Goal: Task Accomplishment & Management: Complete application form

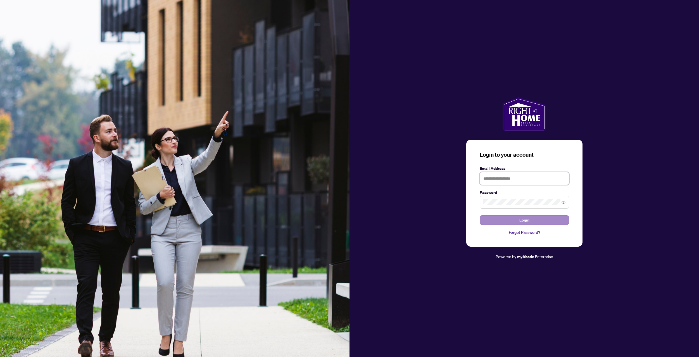
type input "**********"
click at [497, 218] on button "Login" at bounding box center [524, 219] width 89 height 9
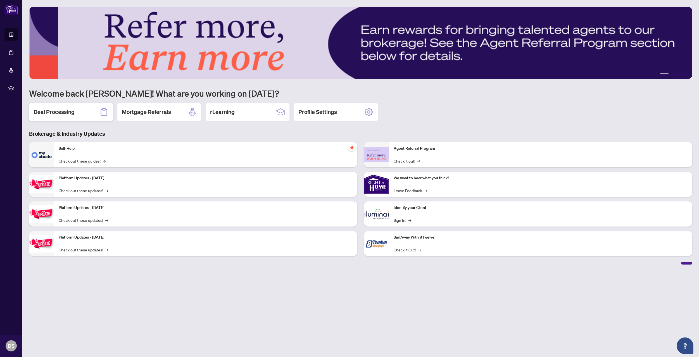
click at [80, 110] on div "Deal Processing" at bounding box center [71, 112] width 84 height 18
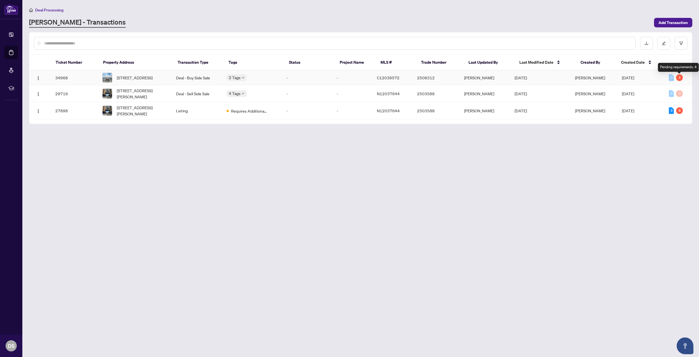
click at [680, 78] on div "4" at bounding box center [679, 77] width 7 height 7
click at [634, 80] on span "[DATE]" at bounding box center [628, 77] width 12 height 5
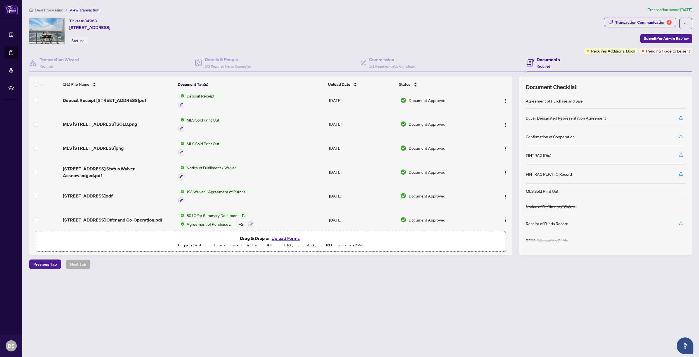
scroll to position [27, 0]
click at [73, 60] on h4 "Transaction Wizard" at bounding box center [59, 59] width 39 height 7
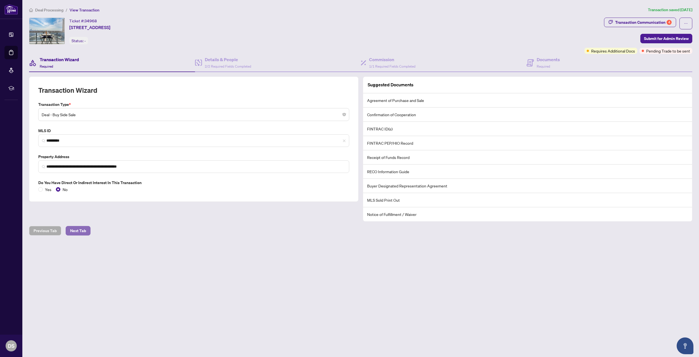
click at [76, 229] on span "Next Tab" at bounding box center [78, 230] width 16 height 9
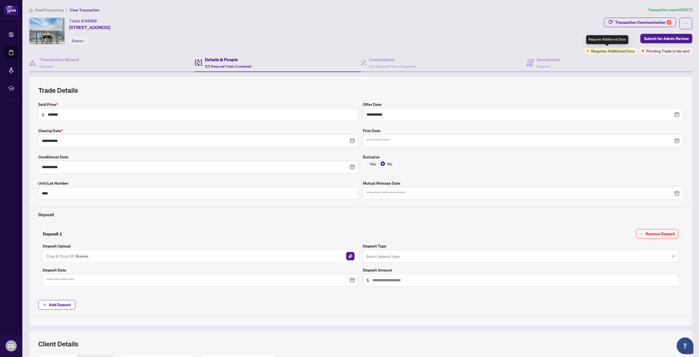
click at [610, 51] on span "Requires Additional Docs" at bounding box center [613, 51] width 44 height 6
click at [655, 21] on div "Transaction Communication 4" at bounding box center [643, 22] width 56 height 9
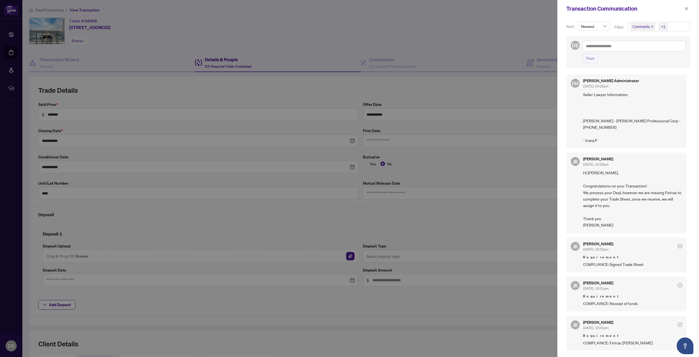
scroll to position [34, 0]
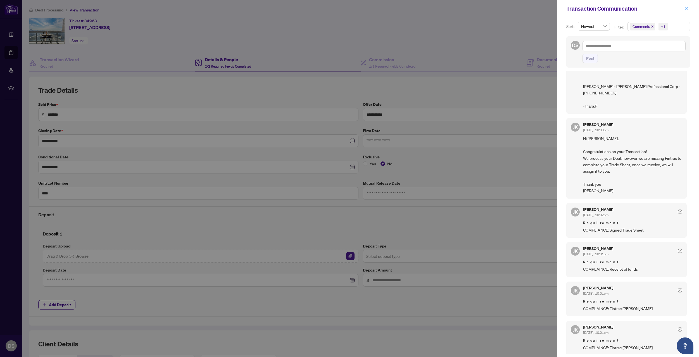
click at [687, 9] on icon "close" at bounding box center [686, 9] width 4 height 4
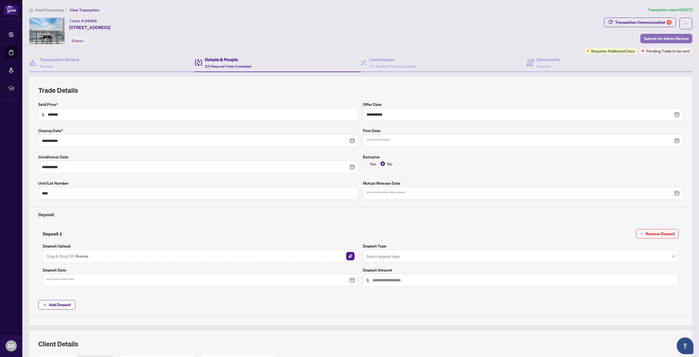
click at [655, 36] on span "Submit for Admin Review" at bounding box center [666, 38] width 45 height 9
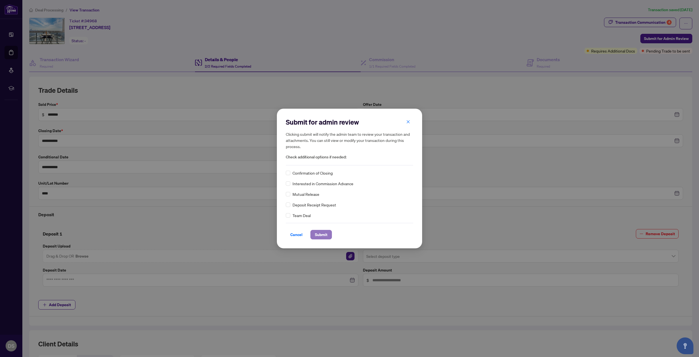
click at [313, 233] on button "Submit" at bounding box center [321, 234] width 22 height 9
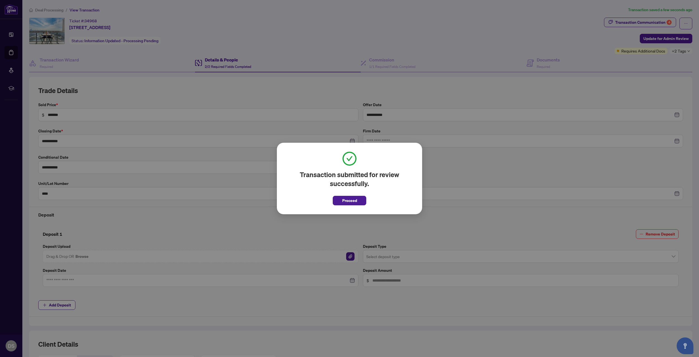
click at [342, 199] on button "Proceed" at bounding box center [350, 200] width 34 height 9
